Goal: Transaction & Acquisition: Book appointment/travel/reservation

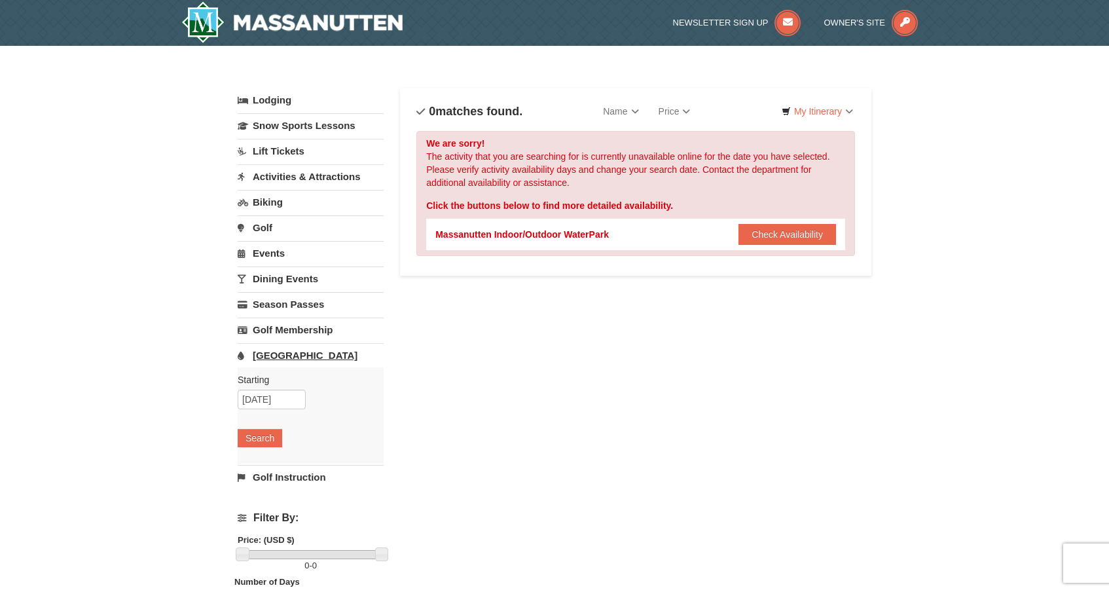
click at [286, 359] on link "[GEOGRAPHIC_DATA]" at bounding box center [311, 355] width 146 height 24
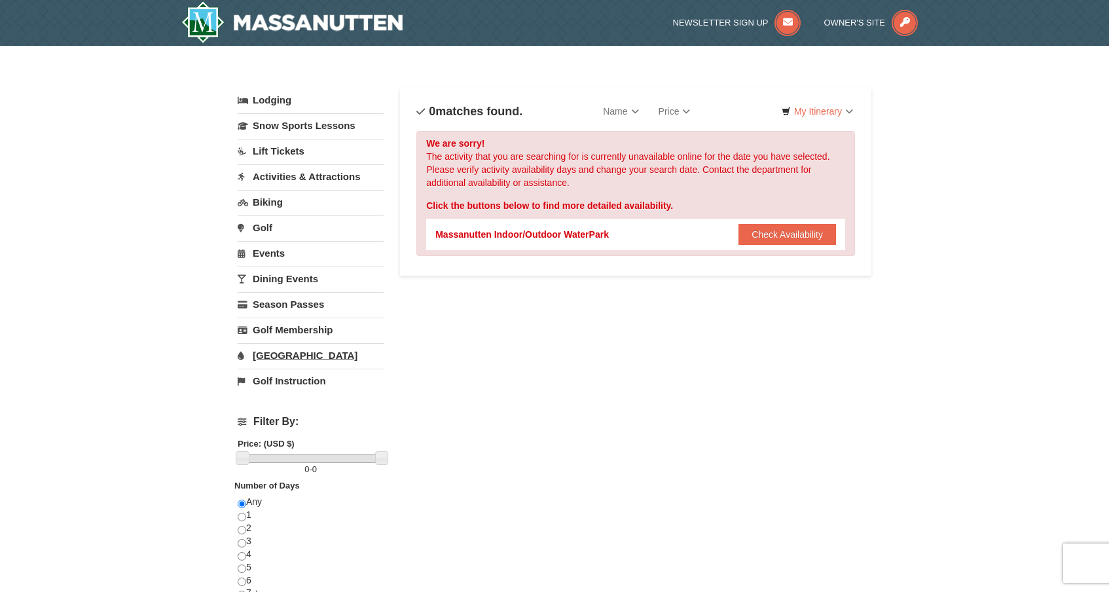
click at [279, 352] on link "[GEOGRAPHIC_DATA]" at bounding box center [311, 355] width 146 height 24
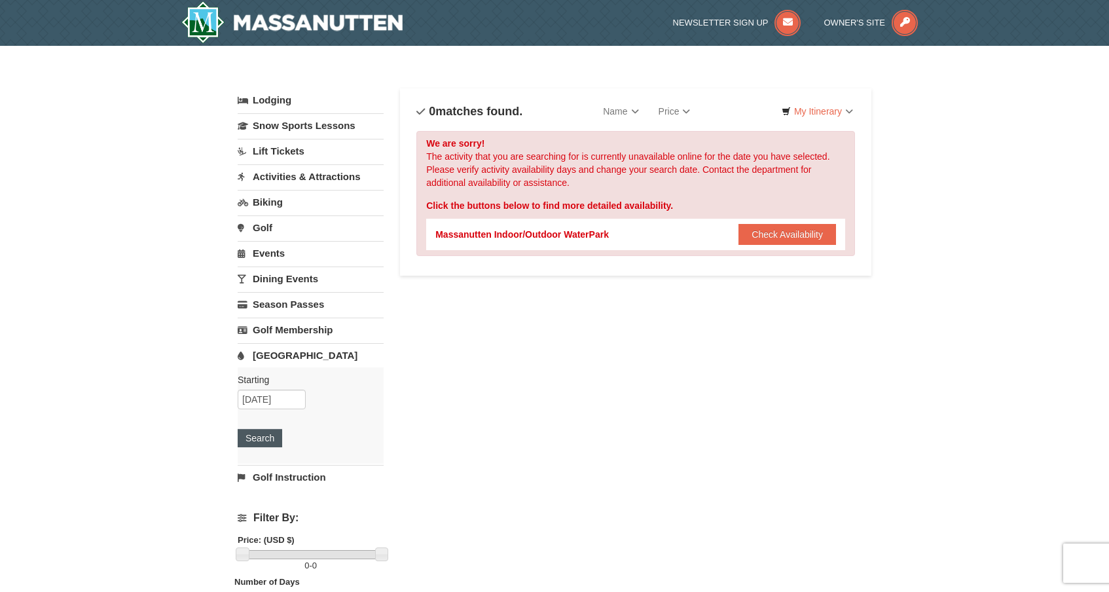
click at [257, 439] on button "Search" at bounding box center [260, 438] width 44 height 18
click at [796, 232] on button "Check Availability" at bounding box center [787, 234] width 98 height 21
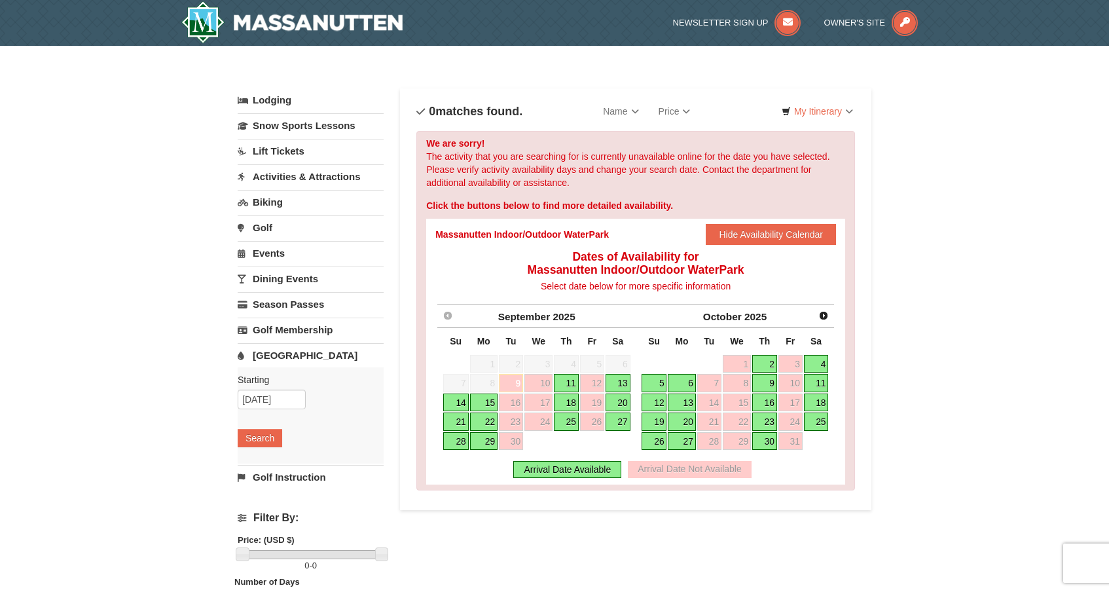
click at [566, 378] on link "11" at bounding box center [566, 383] width 25 height 18
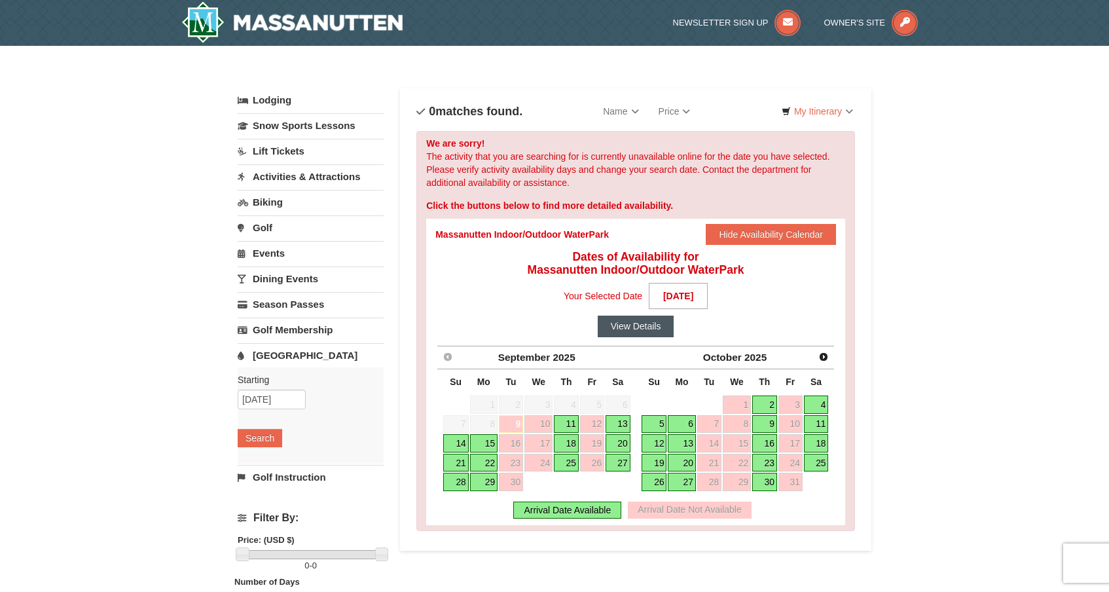
click at [648, 324] on button "View Details" at bounding box center [635, 325] width 77 height 21
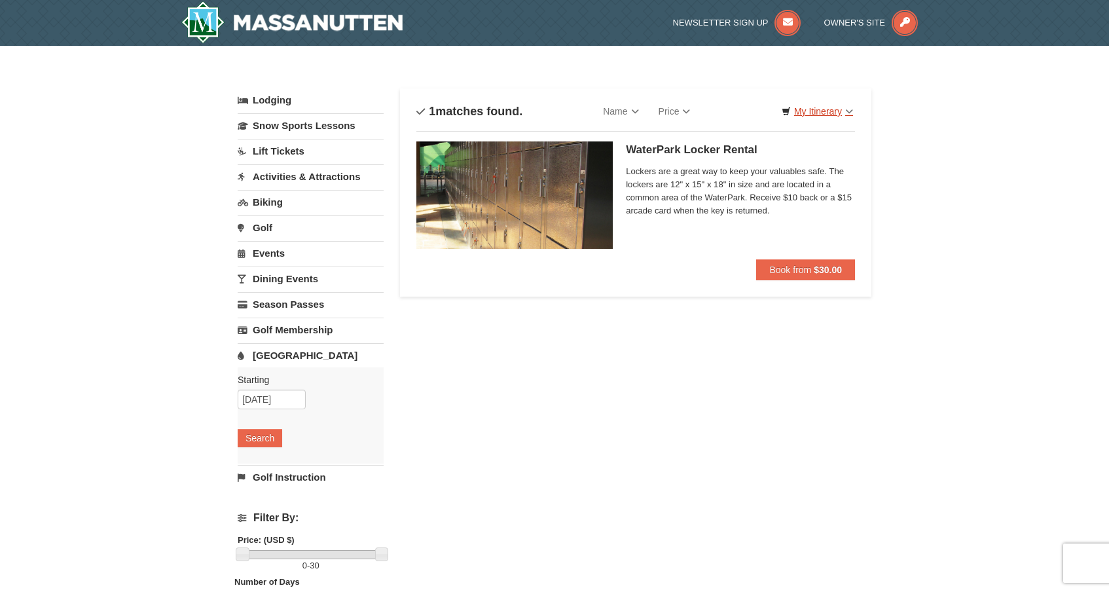
click at [828, 109] on link "My Itinerary" at bounding box center [817, 111] width 88 height 20
